Goal: Transaction & Acquisition: Purchase product/service

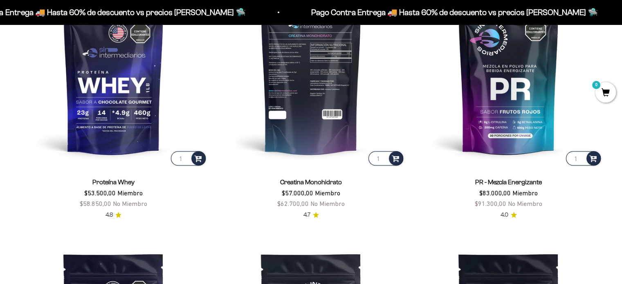
scroll to position [368, 0]
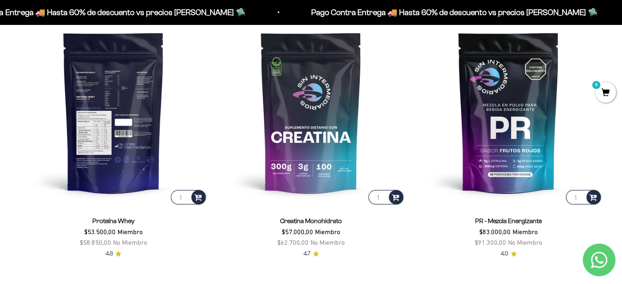
click at [132, 105] on img at bounding box center [114, 112] width 188 height 188
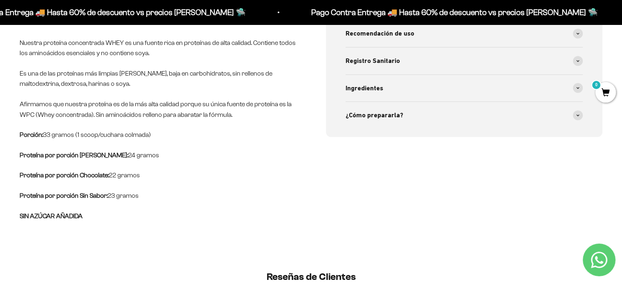
scroll to position [409, 0]
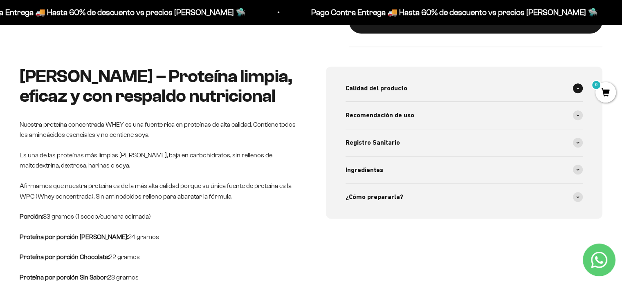
click at [522, 97] on div "Calidad del producto" at bounding box center [464, 88] width 238 height 27
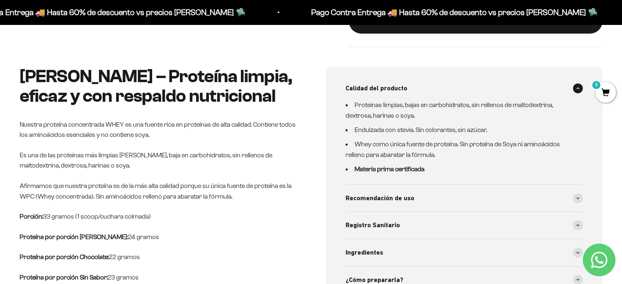
click at [517, 92] on div "Calidad del producto" at bounding box center [464, 88] width 238 height 27
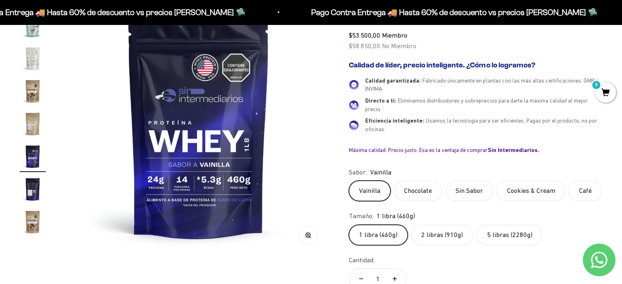
scroll to position [41, 0]
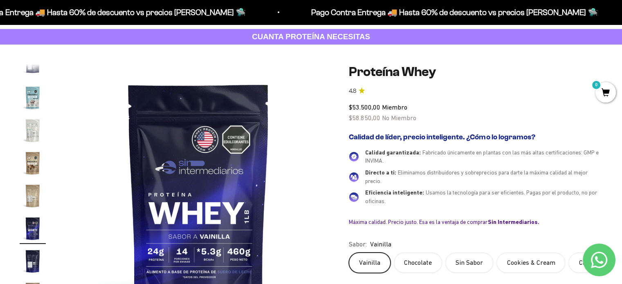
click at [27, 264] on img "Ir al artículo 19" at bounding box center [33, 261] width 26 height 26
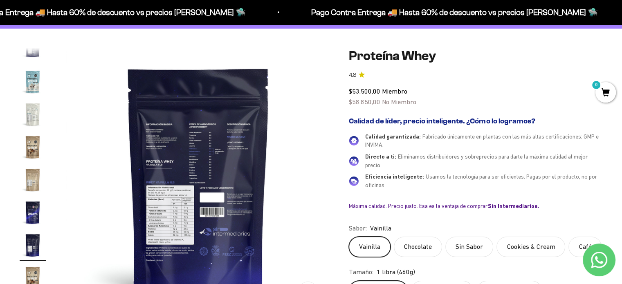
scroll to position [82, 0]
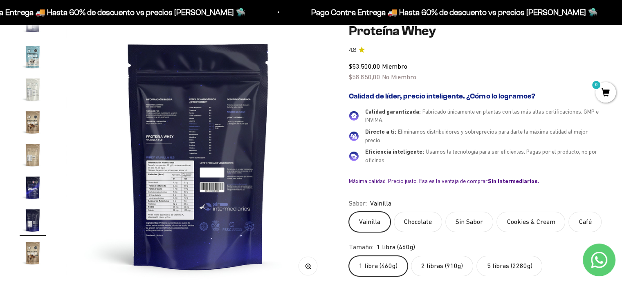
click at [185, 170] on img at bounding box center [198, 155] width 264 height 264
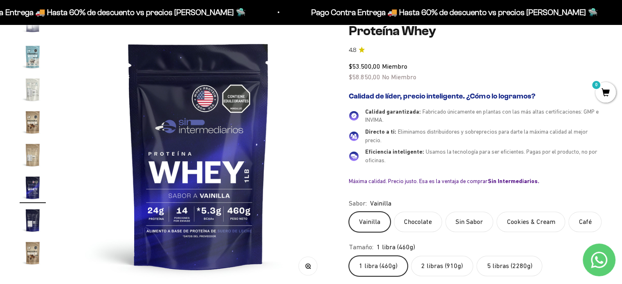
click at [33, 224] on img "Ir al artículo 19" at bounding box center [33, 220] width 26 height 26
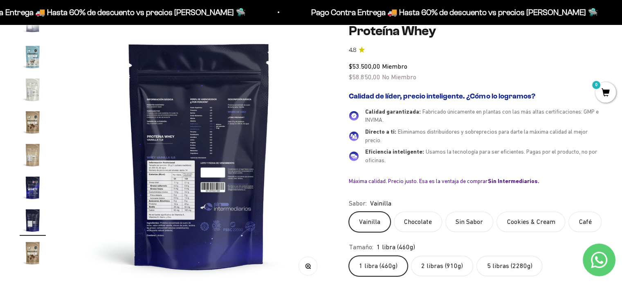
scroll to position [0, 4924]
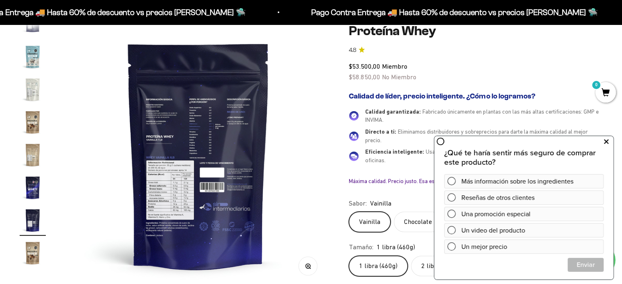
click at [604, 144] on icon at bounding box center [606, 142] width 4 height 11
